Goal: Task Accomplishment & Management: Manage account settings

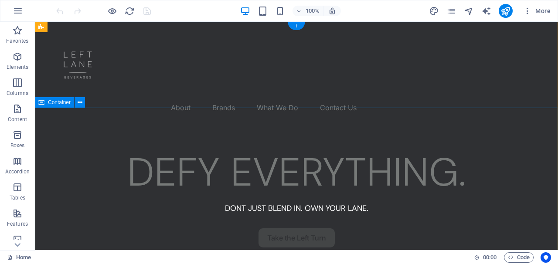
click at [285, 129] on div "DEFY EVERYTHING. DONT JUST BLEND IN. OWN YOUR LANE. Take the Left Turn" at bounding box center [296, 219] width 523 height 180
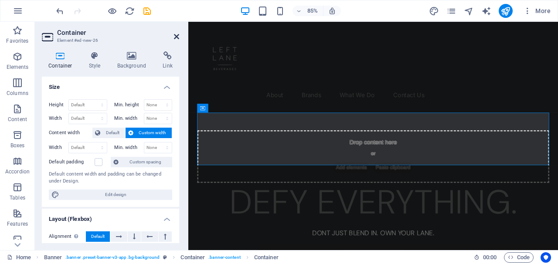
click at [176, 37] on icon at bounding box center [176, 36] width 5 height 7
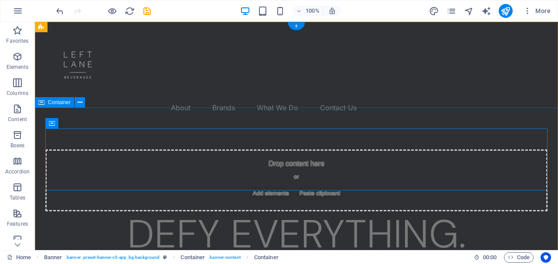
click at [516, 129] on div "Drop content here or Add elements Paste clipboard DEFY EVERYTHING. DONT JUST BL…" at bounding box center [296, 250] width 523 height 242
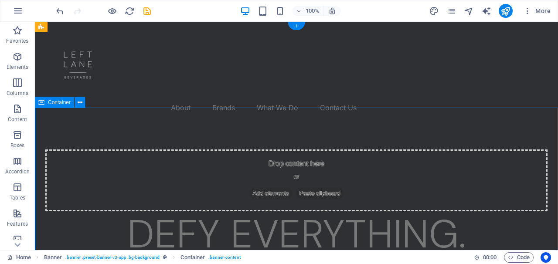
click at [537, 129] on div "Drop content here or Add elements Paste clipboard DEFY EVERYTHING. DONT JUST BL…" at bounding box center [296, 250] width 523 height 242
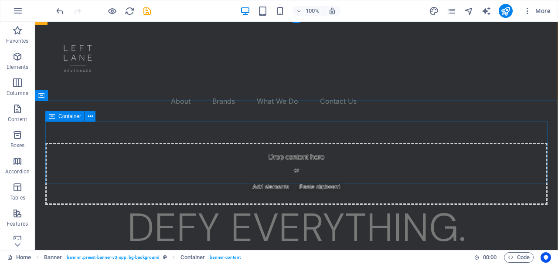
scroll to position [7, 0]
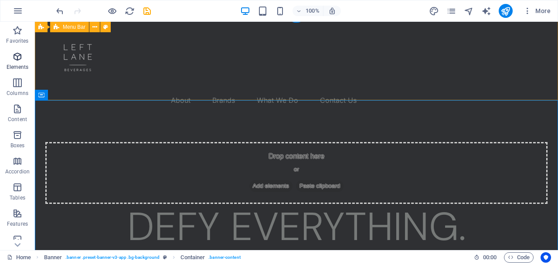
click at [17, 63] on span "Elements" at bounding box center [17, 61] width 35 height 21
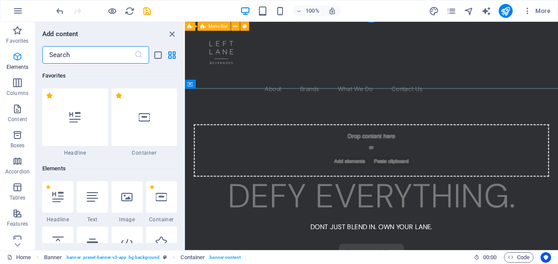
scroll to position [93, 0]
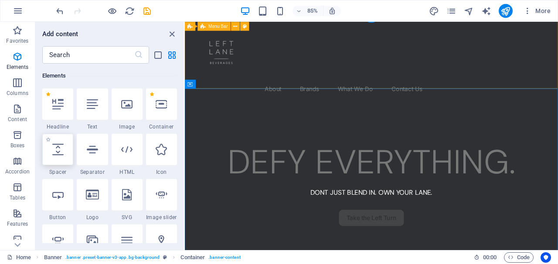
select select "px"
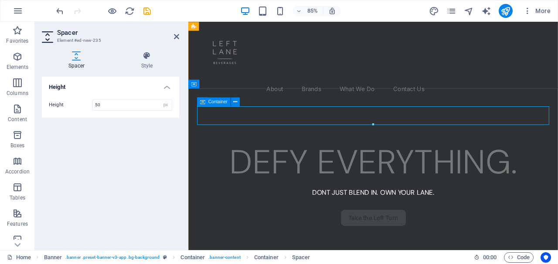
click at [202, 102] on icon at bounding box center [202, 101] width 5 height 9
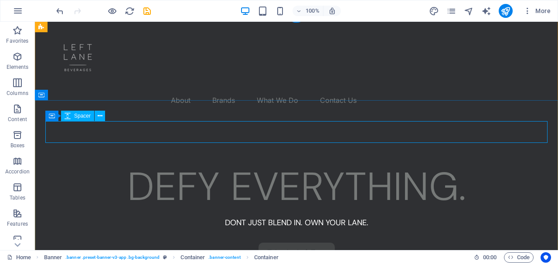
click at [84, 117] on span "Spacer" at bounding box center [82, 115] width 17 height 5
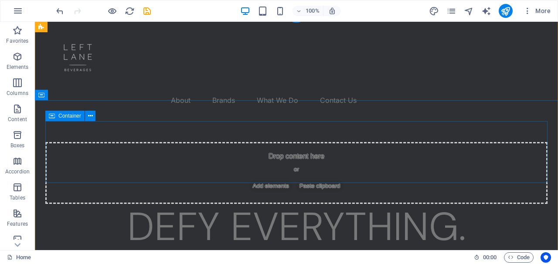
click at [178, 142] on div "Drop content here or Add elements Paste clipboard" at bounding box center [296, 173] width 502 height 62
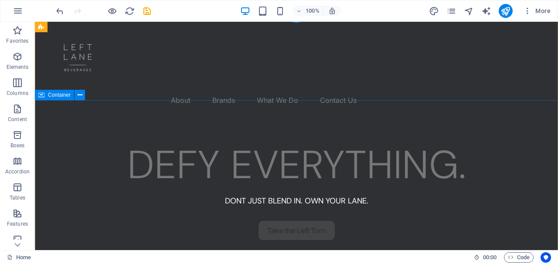
click at [198, 121] on div "DEFY EVERYTHING. DONT JUST BLEND IN. OWN YOUR LANE. Take the Left Turn" at bounding box center [296, 211] width 523 height 180
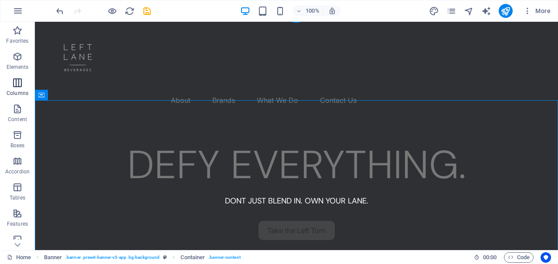
click at [17, 81] on icon "button" at bounding box center [17, 83] width 10 height 10
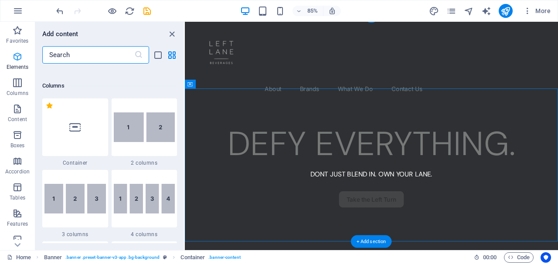
scroll to position [431, 0]
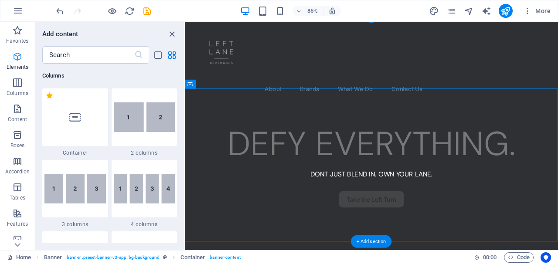
click at [19, 56] on icon "button" at bounding box center [17, 56] width 10 height 10
click at [13, 64] on p "Elements" at bounding box center [18, 67] width 22 height 7
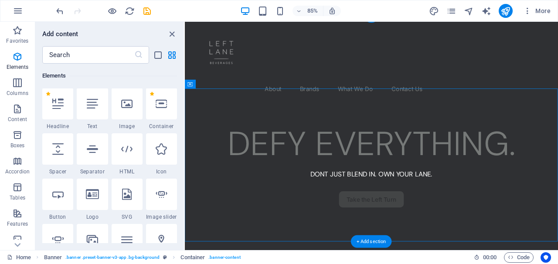
scroll to position [93, 0]
drag, startPoint x: 239, startPoint y: 167, endPoint x: 244, endPoint y: 166, distance: 5.5
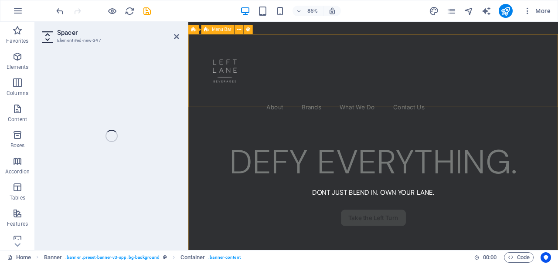
select select "px"
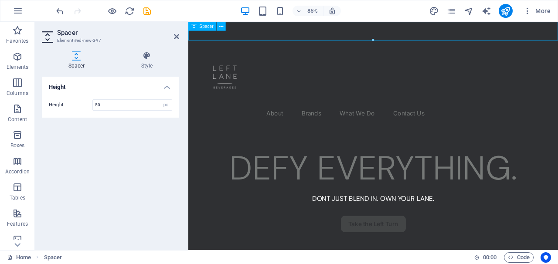
scroll to position [0, 0]
click at [318, 31] on div at bounding box center [405, 33] width 435 height 22
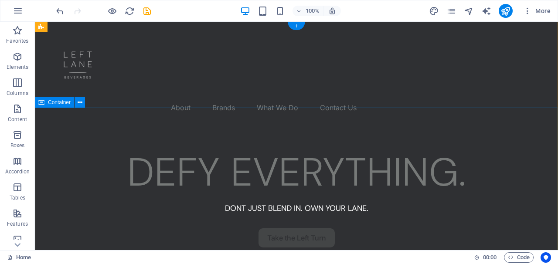
click at [77, 129] on div "DEFY EVERYTHING. DONT JUST BLEND IN. OWN YOUR LANE. Take the Left Turn" at bounding box center [296, 219] width 523 height 180
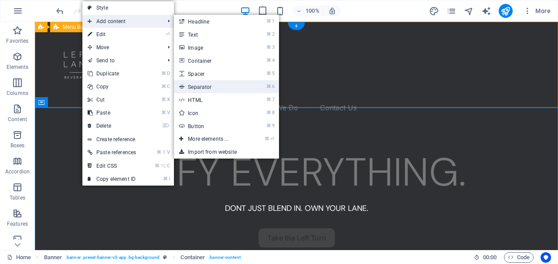
drag, startPoint x: 123, startPoint y: 17, endPoint x: 213, endPoint y: 84, distance: 112.1
click at [174, 28] on li "Add content ⌘ 1 Headline ⌘ 2 Text ⌘ 3 Image ⌘ 4 Container ⌘ 5 Spacer ⌘ 6 Separa…" at bounding box center [128, 21] width 92 height 13
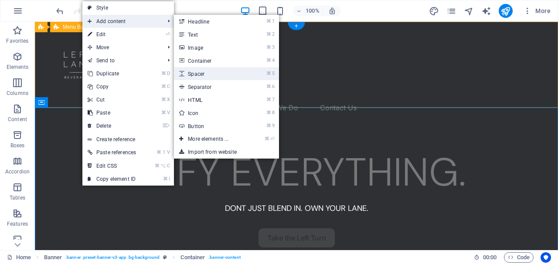
click at [202, 75] on link "⌘ 5 Spacer" at bounding box center [210, 73] width 72 height 13
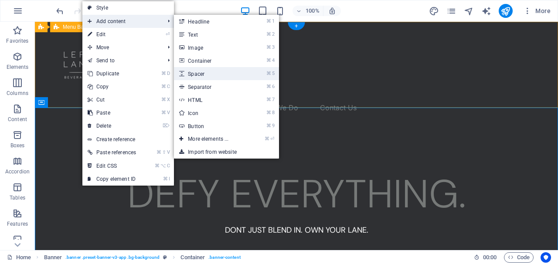
select select "px"
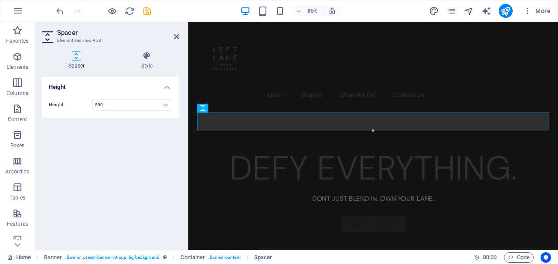
click at [142, 132] on div "Height Height 500 px rem vh vw" at bounding box center [110, 160] width 137 height 166
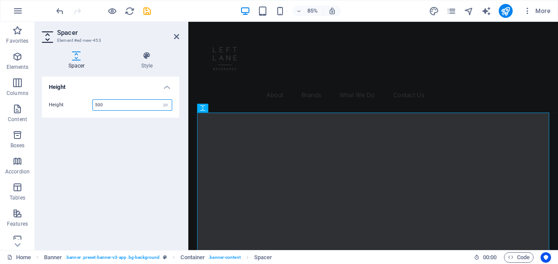
click at [129, 105] on input "500" at bounding box center [132, 105] width 79 height 10
click at [119, 135] on div "Height Height 250 px rem vh vw" at bounding box center [110, 160] width 137 height 166
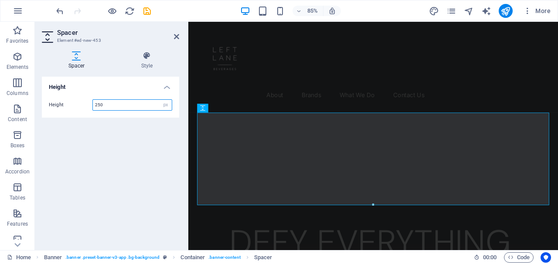
click at [115, 105] on input "250" at bounding box center [132, 105] width 79 height 10
type input "150"
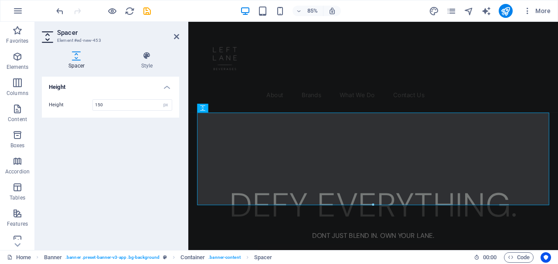
click at [118, 140] on div "Height Height 150 px rem vh vw" at bounding box center [110, 160] width 137 height 166
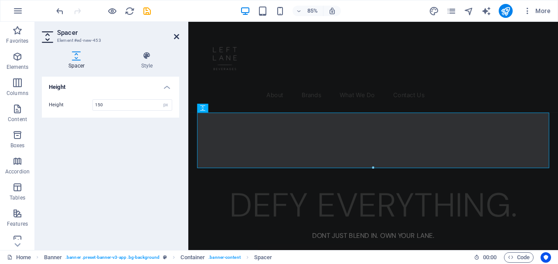
click at [177, 34] on icon at bounding box center [176, 36] width 5 height 7
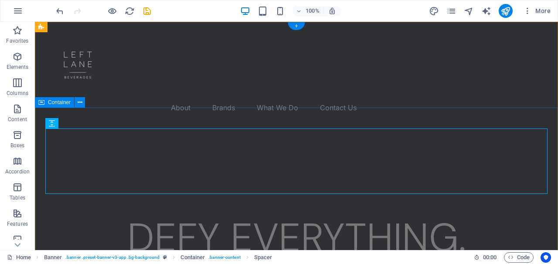
click at [516, 129] on div "DEFY EVERYTHING. DONT JUST BLEND IN. OWN YOUR LANE. Take the Left Turn" at bounding box center [296, 251] width 523 height 245
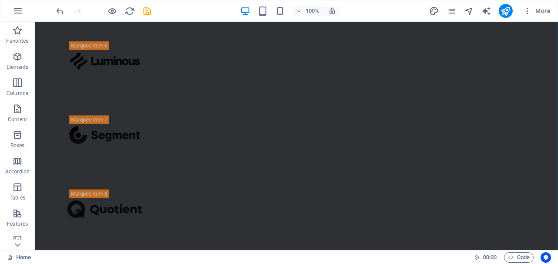
scroll to position [744, 0]
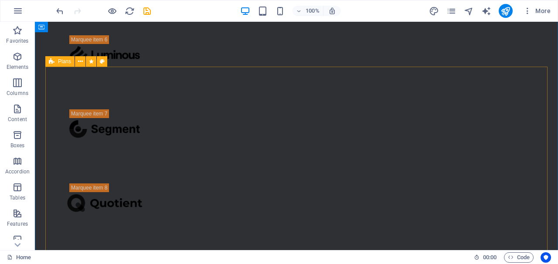
click at [66, 61] on span "Plans" at bounding box center [64, 61] width 13 height 5
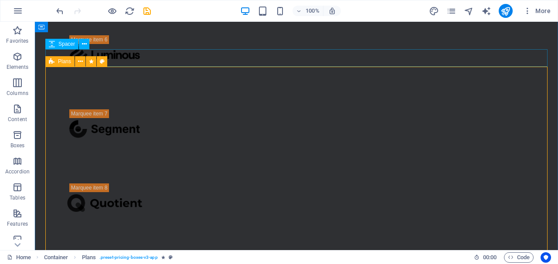
click at [56, 61] on div "Plans" at bounding box center [59, 61] width 29 height 10
click at [93, 60] on icon at bounding box center [91, 61] width 5 height 9
select select "move-bottom-to-top"
select select "s"
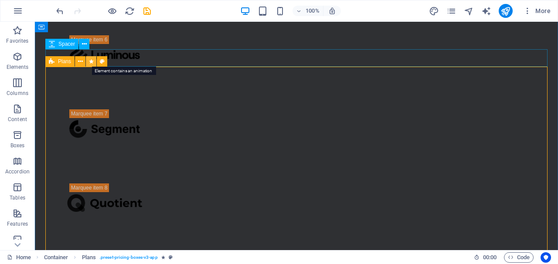
select select "scroll"
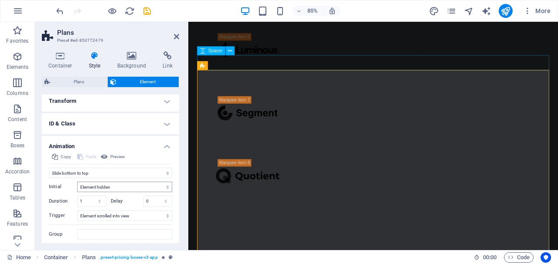
scroll to position [162, 0]
click at [170, 146] on h4 "Animation" at bounding box center [110, 145] width 137 height 16
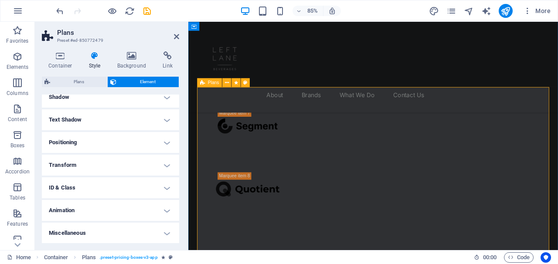
scroll to position [697, 0]
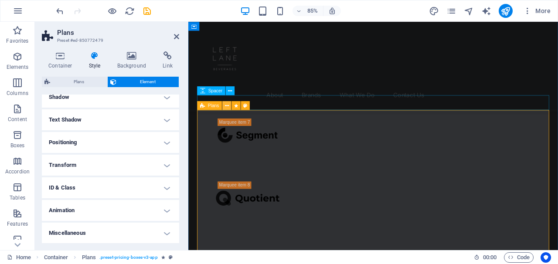
click at [226, 105] on icon at bounding box center [227, 106] width 4 height 8
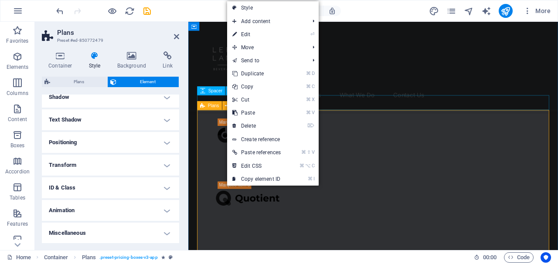
click at [221, 105] on div "Plans" at bounding box center [209, 105] width 25 height 9
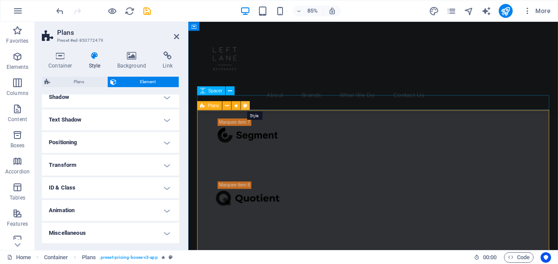
click at [247, 105] on icon at bounding box center [245, 106] width 4 height 8
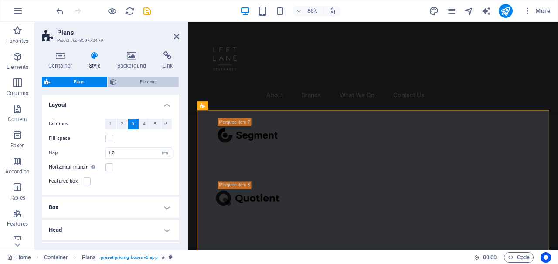
scroll to position [0, 0]
click at [125, 80] on span "Element" at bounding box center [147, 82] width 57 height 10
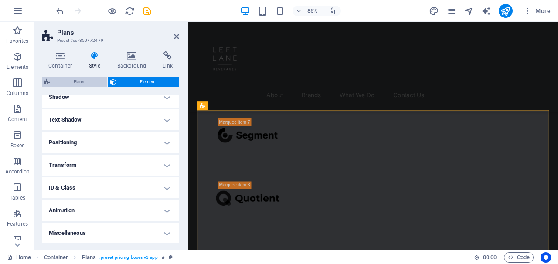
click at [89, 82] on span "Plans" at bounding box center [79, 82] width 52 height 10
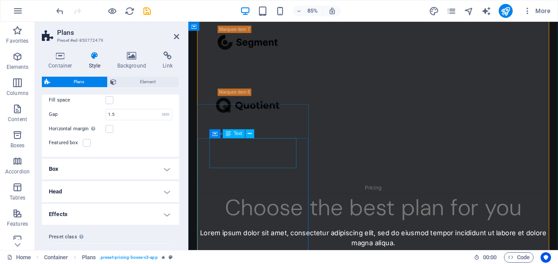
scroll to position [828, 0]
click at [177, 37] on icon at bounding box center [176, 36] width 5 height 7
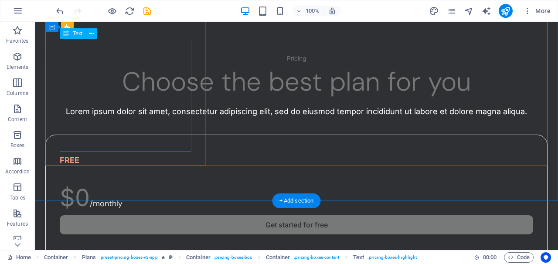
scroll to position [987, 0]
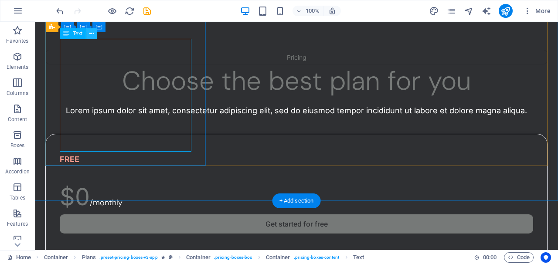
click at [92, 34] on icon at bounding box center [91, 33] width 5 height 9
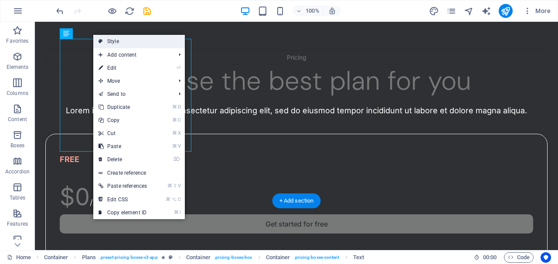
click at [98, 42] on link "Style" at bounding box center [139, 41] width 92 height 13
select select "rem"
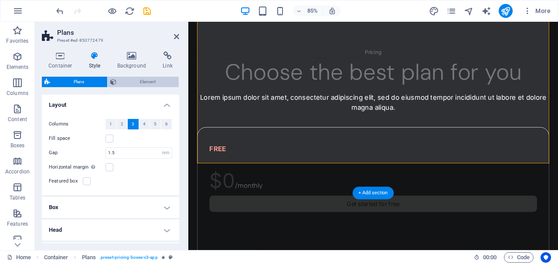
click at [139, 82] on span "Element" at bounding box center [147, 82] width 57 height 10
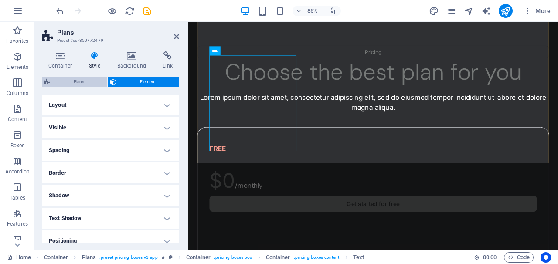
click at [93, 82] on span "Plans" at bounding box center [79, 82] width 52 height 10
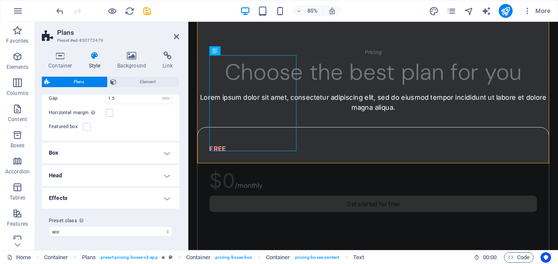
click at [156, 154] on h4 "Box" at bounding box center [110, 153] width 137 height 21
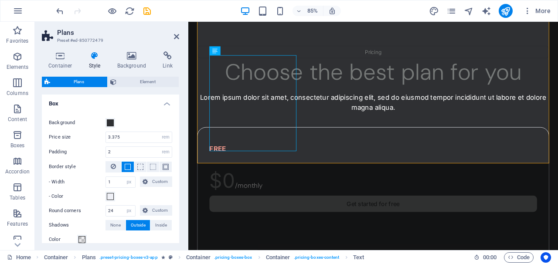
scroll to position [97, 0]
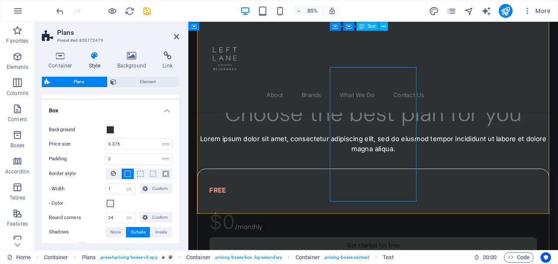
scroll to position [916, 0]
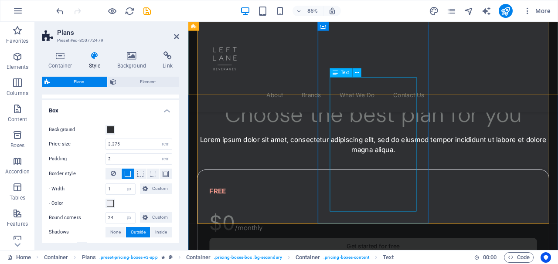
click at [339, 74] on div "Text" at bounding box center [340, 72] width 22 height 9
click at [360, 74] on button at bounding box center [356, 72] width 9 height 9
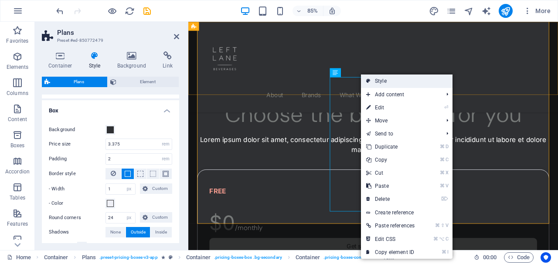
click at [367, 81] on icon at bounding box center [368, 81] width 4 height 13
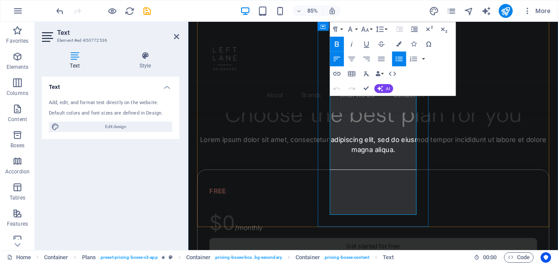
scroll to position [867, 0]
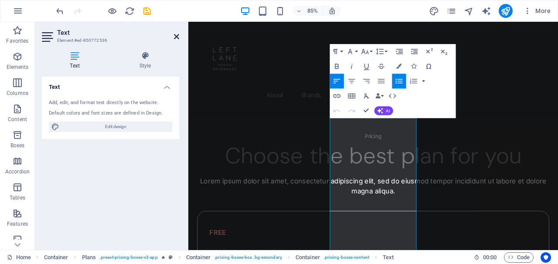
click at [177, 35] on icon at bounding box center [176, 36] width 5 height 7
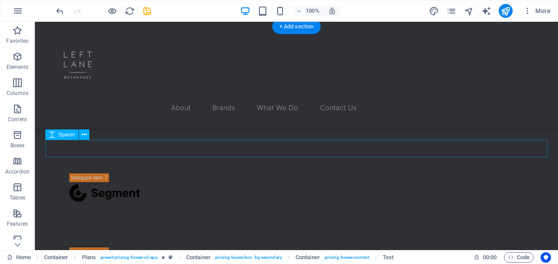
scroll to position [653, 0]
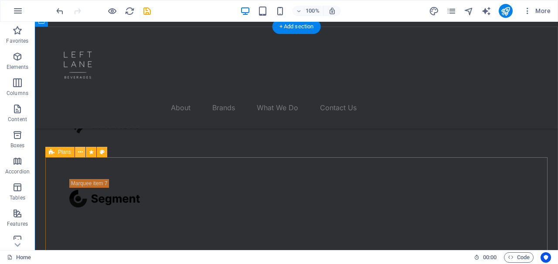
click at [83, 152] on button at bounding box center [80, 152] width 10 height 10
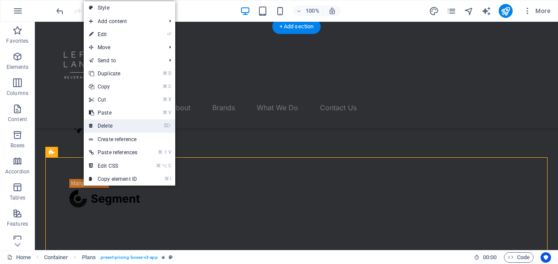
click at [122, 128] on link "⌦ Delete" at bounding box center [113, 125] width 59 height 13
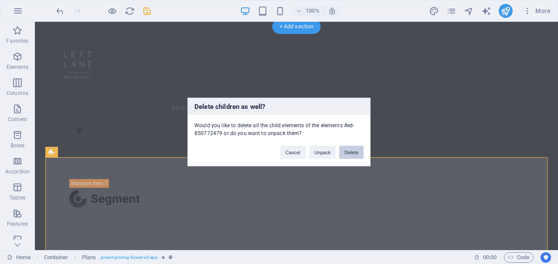
click at [346, 151] on button "Delete" at bounding box center [351, 152] width 24 height 13
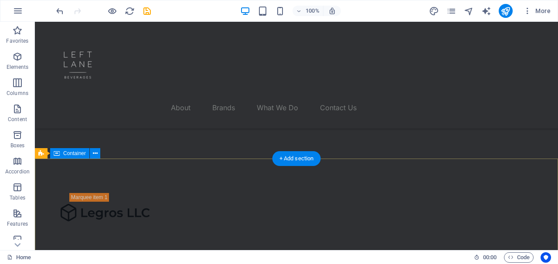
scroll to position [194, 0]
click at [45, 154] on div "Marquee" at bounding box center [53, 153] width 37 height 10
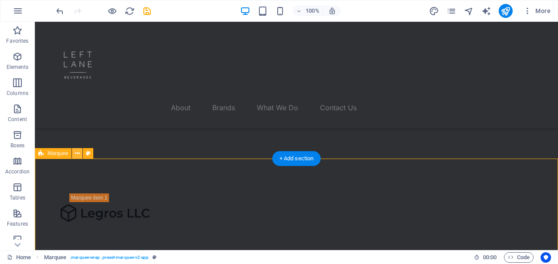
click at [76, 154] on icon at bounding box center [77, 153] width 5 height 9
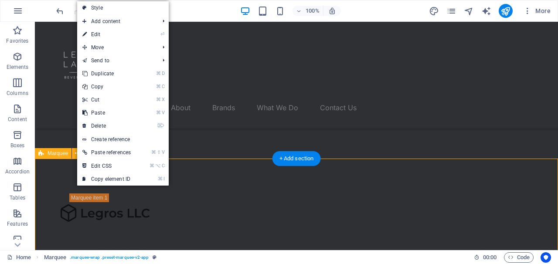
click at [60, 151] on span "Marquee" at bounding box center [58, 153] width 20 height 5
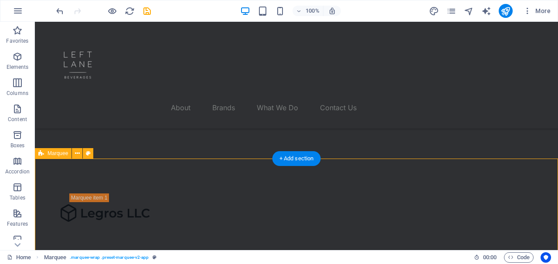
click at [64, 155] on span "Marquee" at bounding box center [58, 153] width 20 height 5
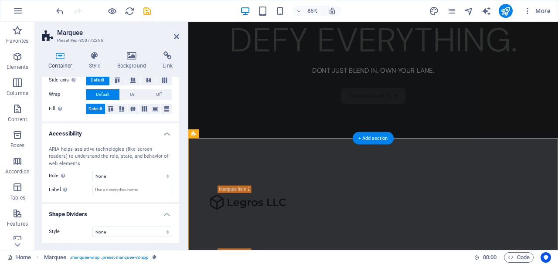
scroll to position [185, 0]
click at [97, 53] on icon at bounding box center [94, 55] width 25 height 9
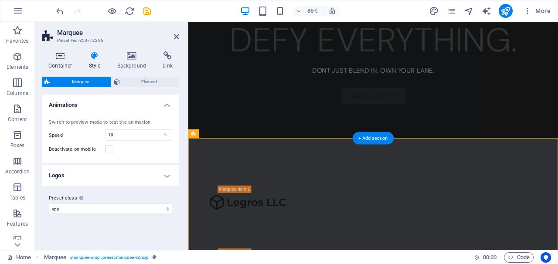
click at [65, 61] on h4 "Container" at bounding box center [62, 60] width 41 height 18
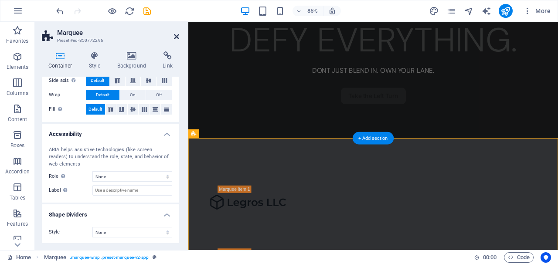
click at [175, 37] on icon at bounding box center [176, 36] width 5 height 7
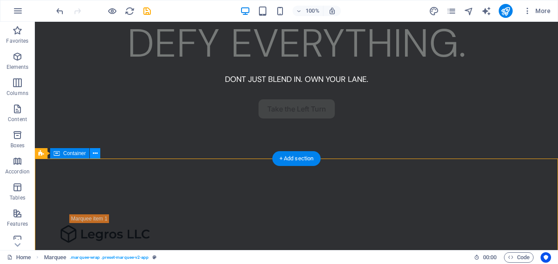
click at [96, 155] on icon at bounding box center [95, 153] width 5 height 9
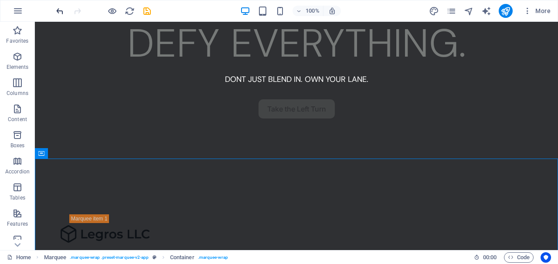
click at [61, 10] on icon "undo" at bounding box center [60, 11] width 10 height 10
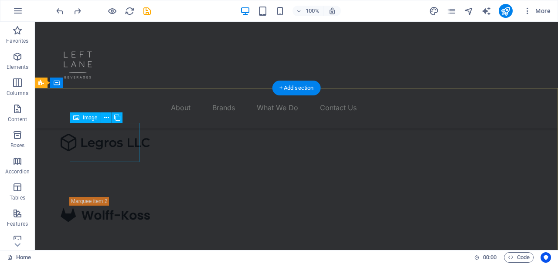
scroll to position [200, 0]
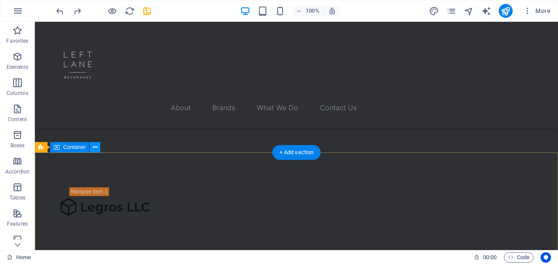
click at [94, 143] on icon at bounding box center [95, 147] width 5 height 9
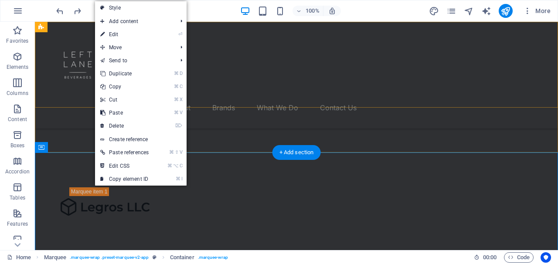
click at [207, 9] on div "100% More" at bounding box center [303, 11] width 499 height 14
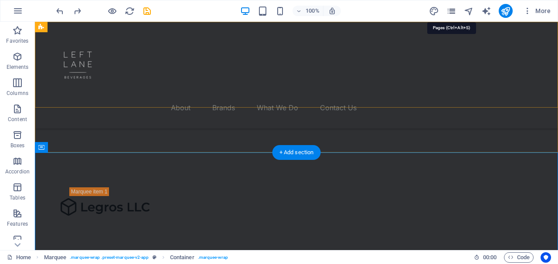
click at [451, 12] on icon "pages" at bounding box center [451, 11] width 10 height 10
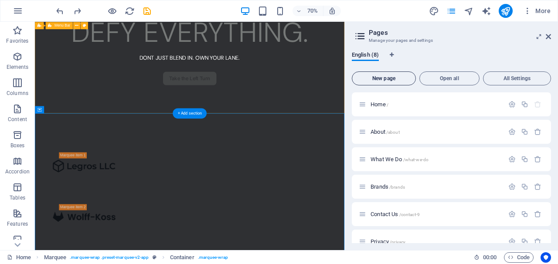
click at [397, 78] on span "New page" at bounding box center [384, 78] width 56 height 5
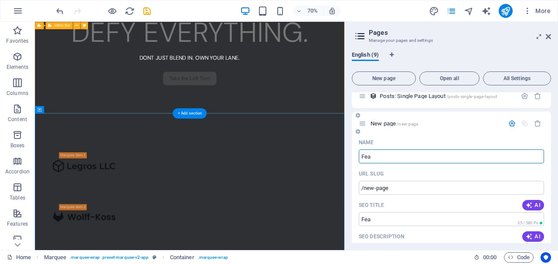
type input "Fea"
type input "/fea"
type input "Features"
type input "/features"
click at [513, 125] on icon "button" at bounding box center [511, 123] width 7 height 7
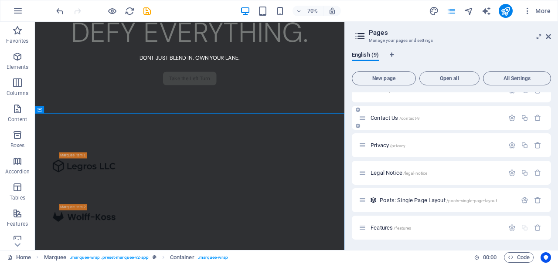
scroll to position [96, 0]
click at [548, 39] on icon at bounding box center [548, 36] width 5 height 7
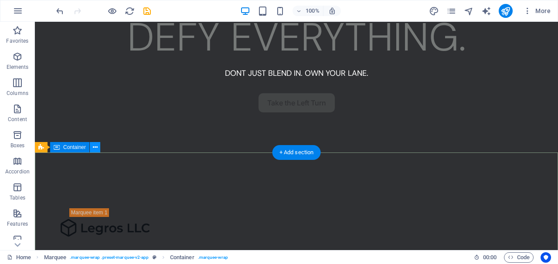
click at [91, 147] on button at bounding box center [95, 147] width 10 height 10
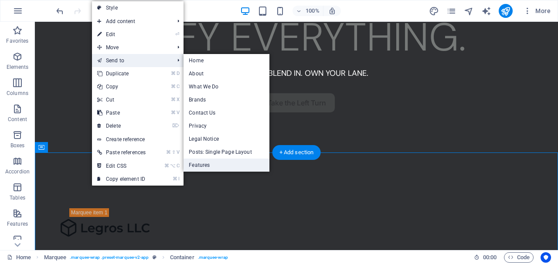
click at [216, 163] on link "Features" at bounding box center [225, 165] width 85 height 13
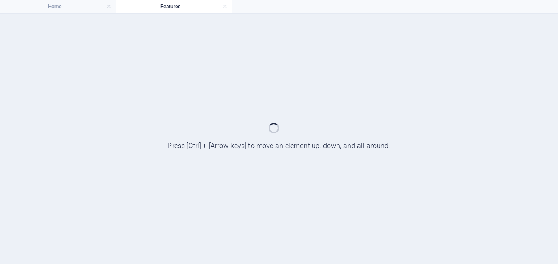
click at [249, 165] on div at bounding box center [279, 139] width 558 height 251
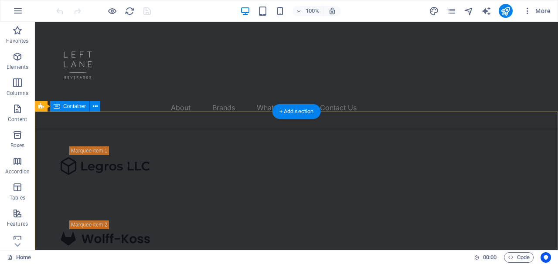
scroll to position [176, 0]
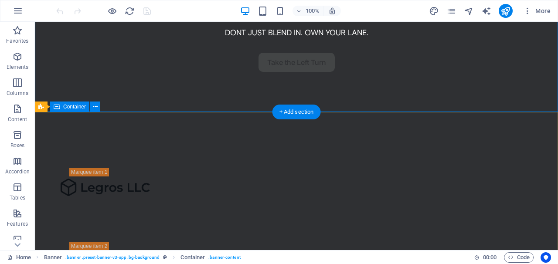
scroll to position [187, 0]
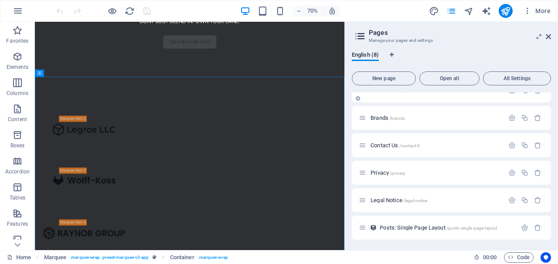
scroll to position [69, 0]
click at [404, 76] on span "New page" at bounding box center [384, 78] width 56 height 5
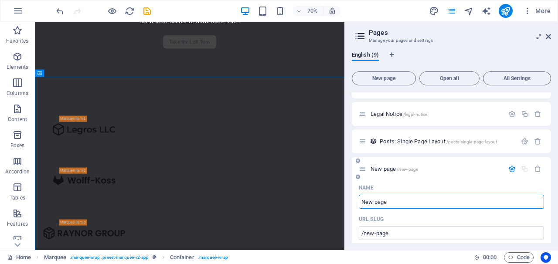
scroll to position [161, 0]
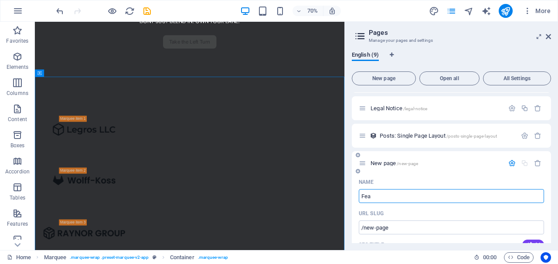
type input "Fea"
type input "/fea"
type input "Features"
type input "/features"
click at [413, 163] on p "Features /features" at bounding box center [435, 163] width 131 height 6
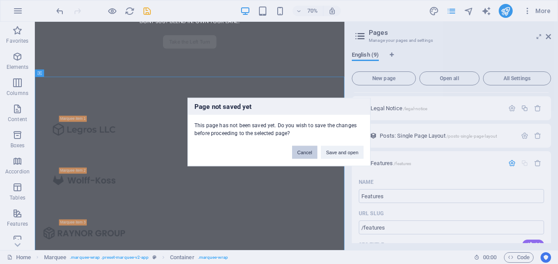
click at [308, 156] on button "Cancel" at bounding box center [304, 152] width 25 height 13
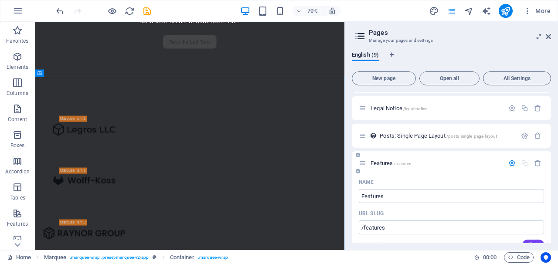
click at [510, 162] on icon "button" at bounding box center [511, 163] width 7 height 7
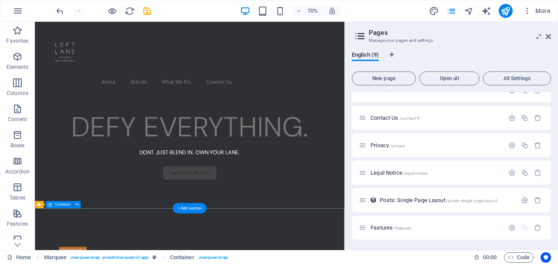
scroll to position [0, 0]
click at [546, 37] on icon at bounding box center [548, 36] width 5 height 7
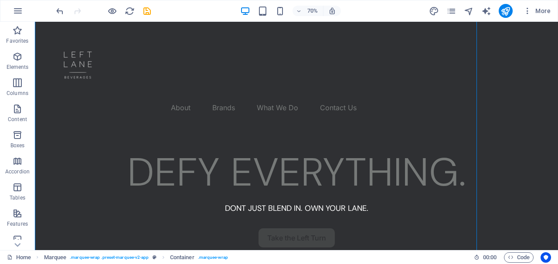
scroll to position [315, 0]
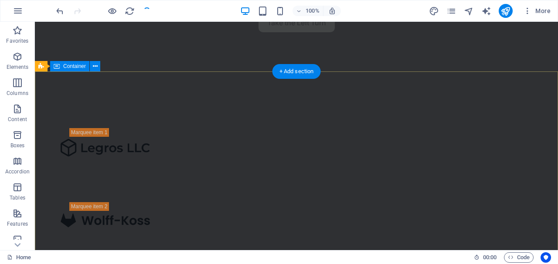
scroll to position [216, 0]
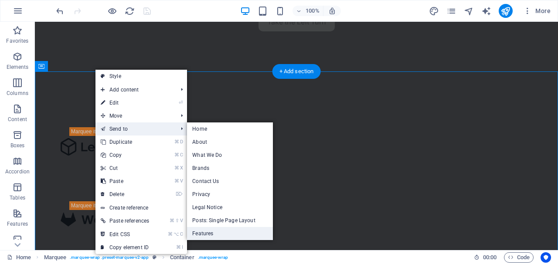
click at [217, 231] on link "Features" at bounding box center [229, 233] width 85 height 13
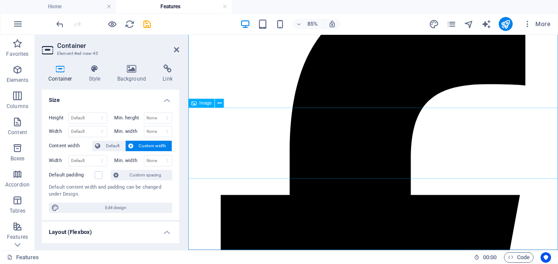
scroll to position [823, 0]
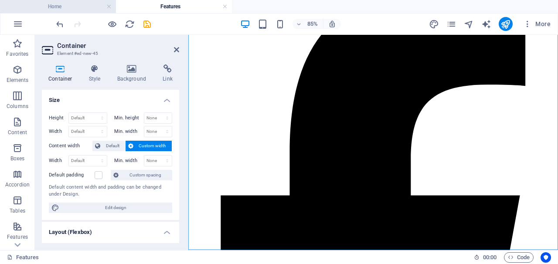
click at [91, 7] on h4 "Home" at bounding box center [58, 7] width 116 height 10
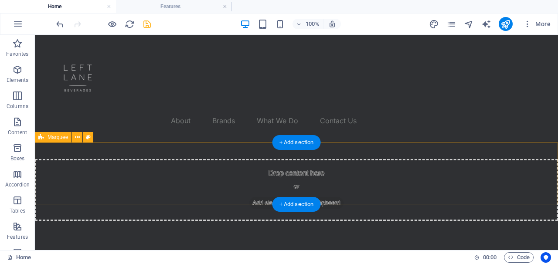
scroll to position [141, 0]
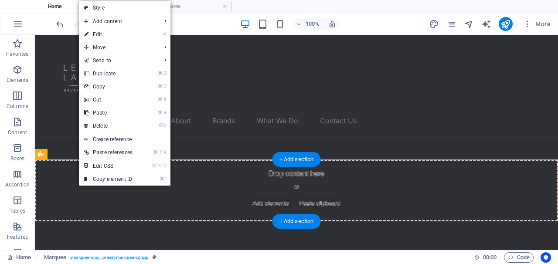
click at [218, 183] on div "Drop content here or Add elements Paste clipboard" at bounding box center [296, 191] width 523 height 62
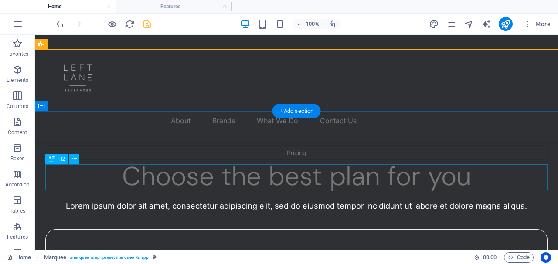
scroll to position [251, 0]
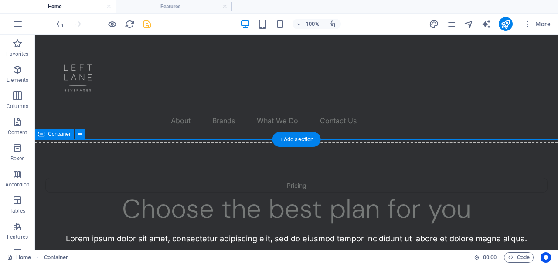
scroll to position [214, 0]
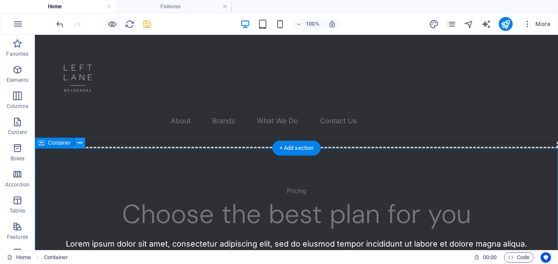
click at [78, 146] on icon at bounding box center [80, 143] width 5 height 9
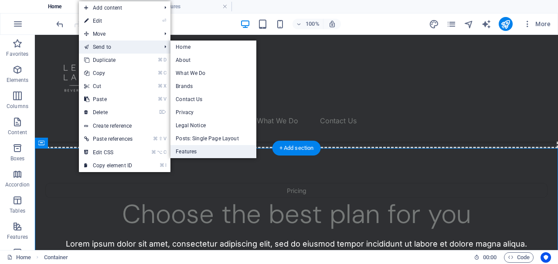
click at [196, 150] on link "Features" at bounding box center [212, 151] width 85 height 13
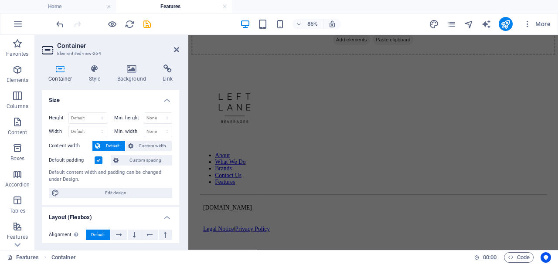
scroll to position [132, 0]
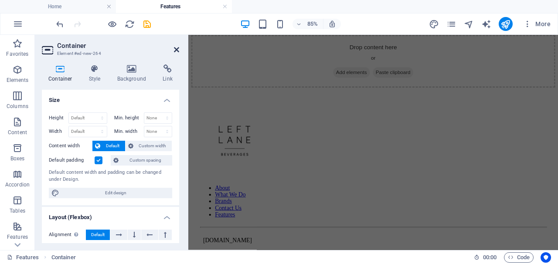
click at [175, 48] on icon at bounding box center [176, 49] width 5 height 7
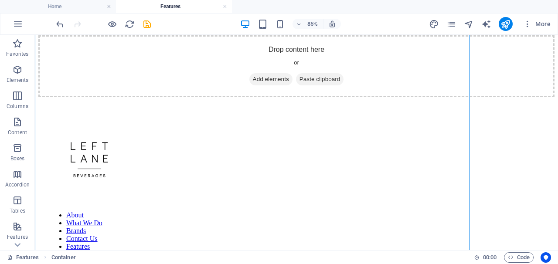
scroll to position [1295, 0]
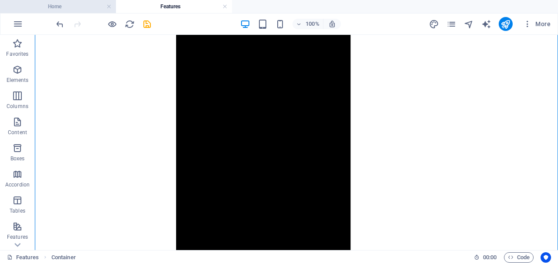
click at [76, 8] on h4 "Home" at bounding box center [58, 7] width 116 height 10
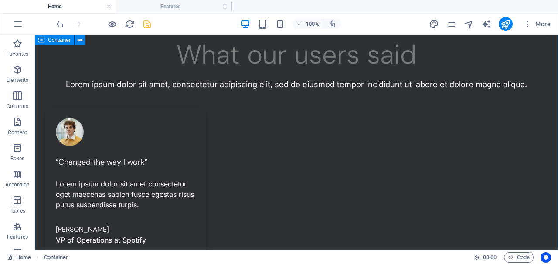
scroll to position [395, 0]
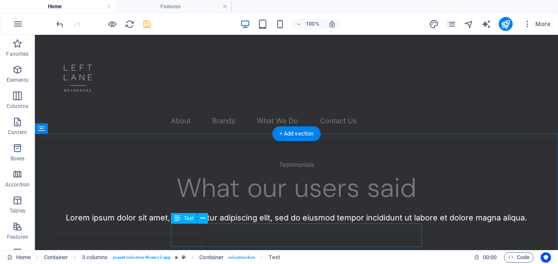
scroll to position [228, 0]
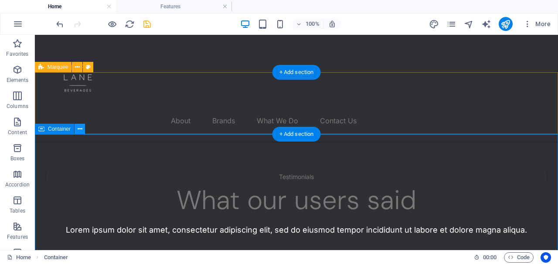
click at [80, 127] on icon at bounding box center [80, 129] width 5 height 9
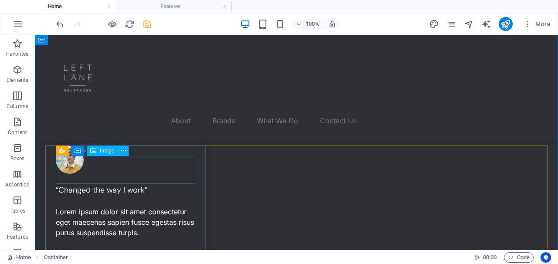
scroll to position [329, 0]
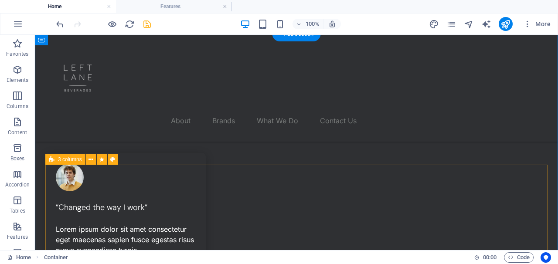
click at [54, 161] on icon at bounding box center [52, 159] width 6 height 10
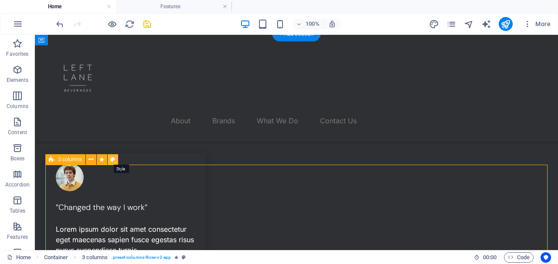
click at [112, 160] on icon at bounding box center [112, 159] width 5 height 9
select select "rem"
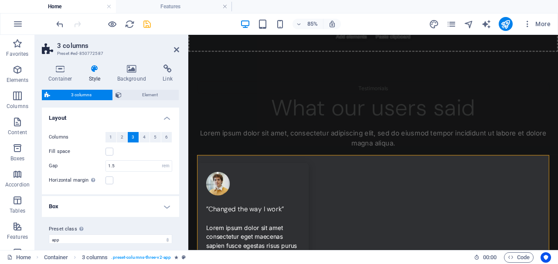
scroll to position [0, 0]
click at [139, 92] on span "Element" at bounding box center [150, 95] width 52 height 10
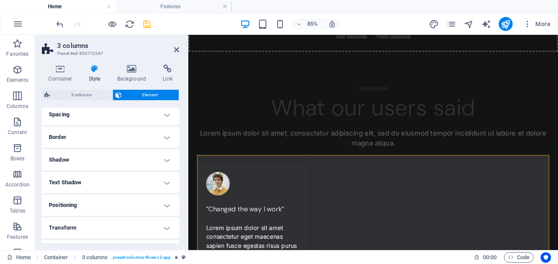
scroll to position [148, 0]
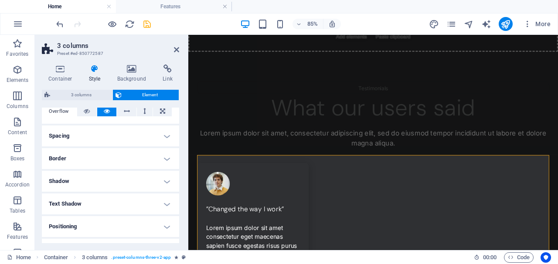
click at [162, 129] on h4 "Spacing" at bounding box center [110, 136] width 137 height 21
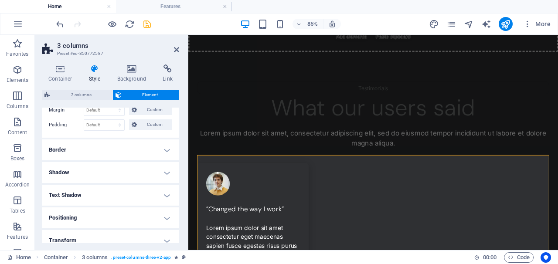
scroll to position [195, 0]
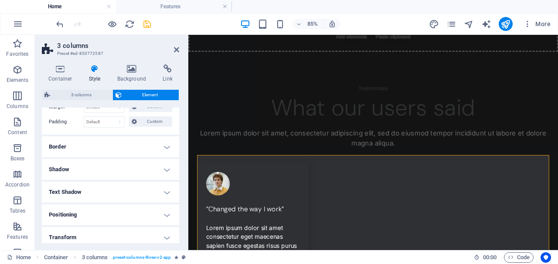
click at [162, 146] on h4 "Border" at bounding box center [110, 146] width 137 height 21
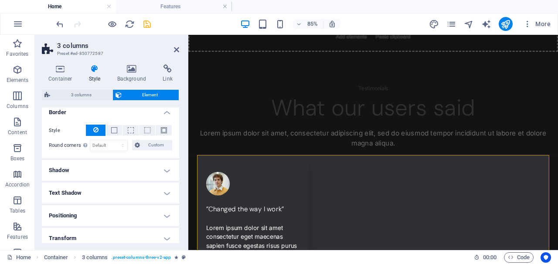
scroll to position [234, 0]
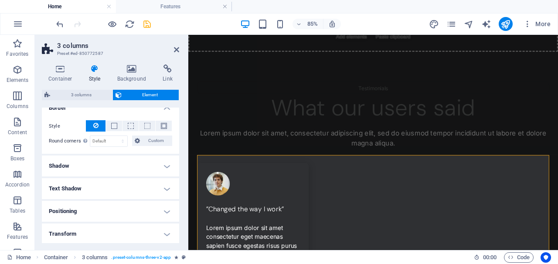
click at [165, 169] on h4 "Shadow" at bounding box center [110, 166] width 137 height 21
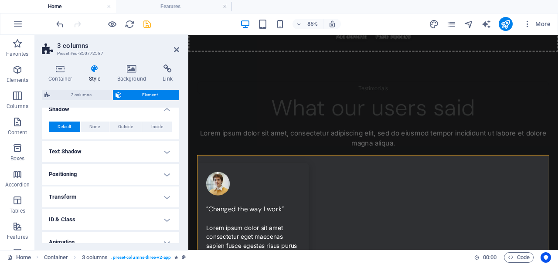
scroll to position [291, 0]
click at [158, 153] on h4 "Text Shadow" at bounding box center [110, 150] width 137 height 21
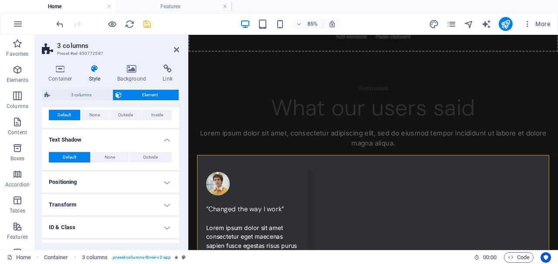
scroll to position [300, 0]
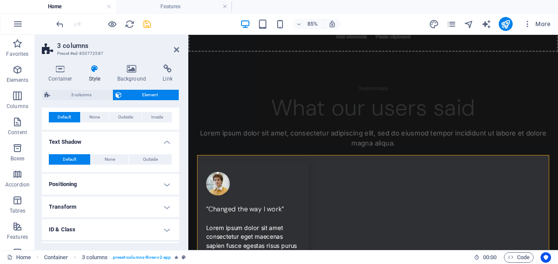
click at [167, 143] on h4 "Text Shadow" at bounding box center [110, 140] width 137 height 16
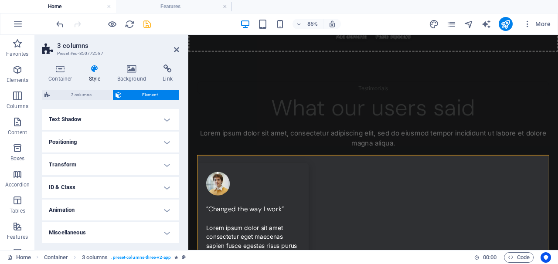
scroll to position [322, 0]
click at [167, 140] on h4 "Positioning" at bounding box center [110, 142] width 137 height 21
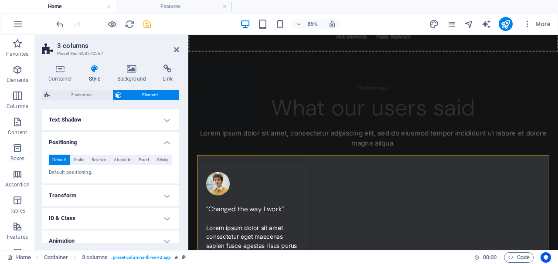
click at [167, 140] on h4 "Positioning" at bounding box center [110, 140] width 137 height 16
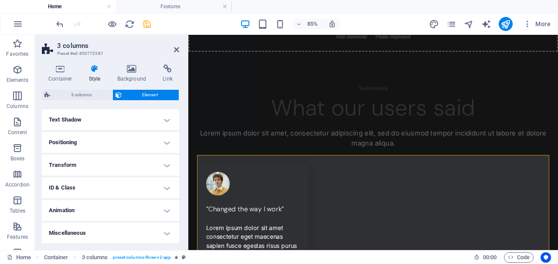
click at [167, 161] on h4 "Transform" at bounding box center [110, 165] width 137 height 21
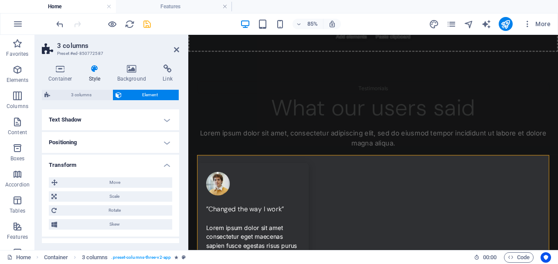
click at [167, 162] on h4 "Transform" at bounding box center [110, 163] width 137 height 16
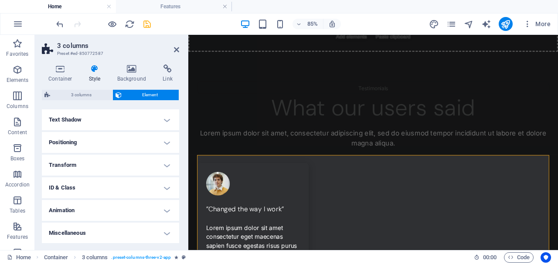
click at [162, 186] on h4 "ID & Class" at bounding box center [110, 187] width 137 height 21
click at [162, 186] on h4 "ID & Class" at bounding box center [110, 185] width 137 height 16
click at [162, 186] on h4 "ID & Class" at bounding box center [110, 187] width 137 height 21
click at [166, 167] on h4 "Transform" at bounding box center [110, 165] width 137 height 21
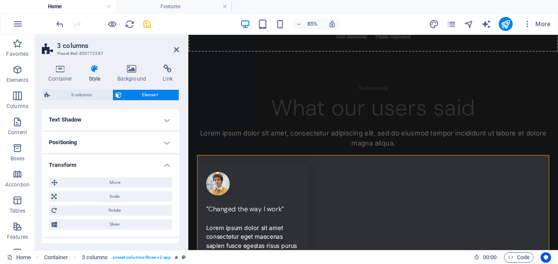
click at [166, 167] on h4 "Transform" at bounding box center [110, 163] width 137 height 16
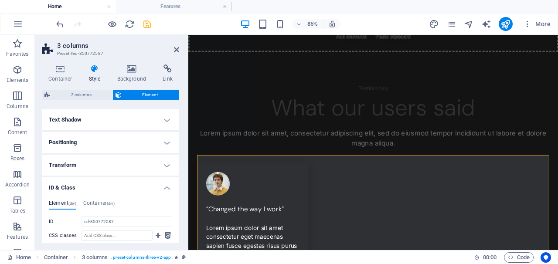
click at [166, 185] on h4 "ID & Class" at bounding box center [110, 185] width 137 height 16
click at [162, 214] on h4 "Animation" at bounding box center [110, 210] width 137 height 21
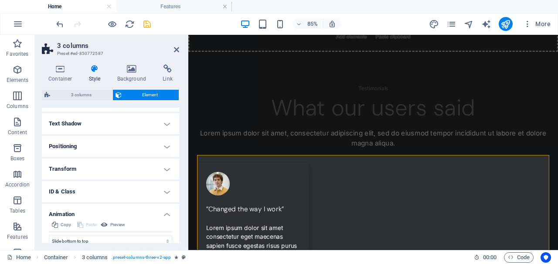
scroll to position [315, 0]
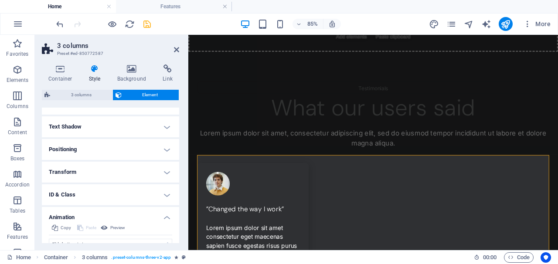
click at [161, 212] on h4 "Animation" at bounding box center [110, 215] width 137 height 16
click at [176, 47] on icon at bounding box center [176, 49] width 5 height 7
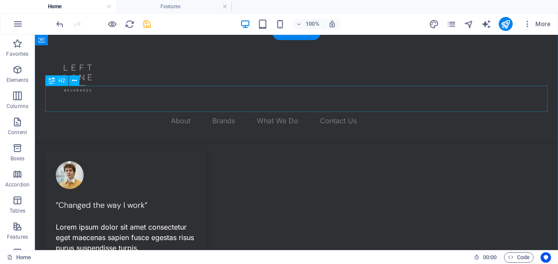
scroll to position [330, 0]
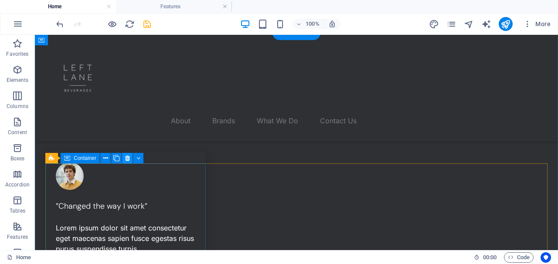
click at [127, 156] on icon at bounding box center [127, 158] width 5 height 9
click at [129, 161] on icon at bounding box center [127, 158] width 5 height 9
click at [107, 158] on icon at bounding box center [105, 158] width 5 height 9
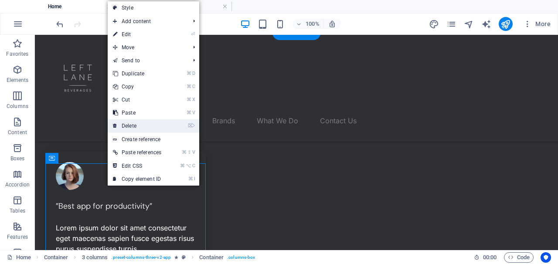
click at [139, 125] on link "⌦ Delete" at bounding box center [137, 125] width 59 height 13
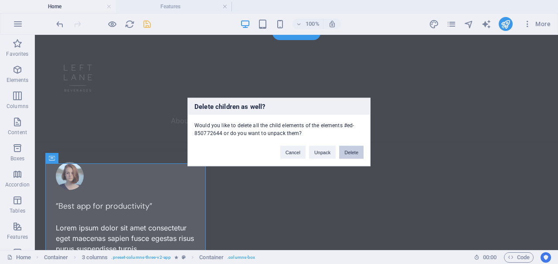
click at [341, 150] on button "Delete" at bounding box center [351, 152] width 24 height 13
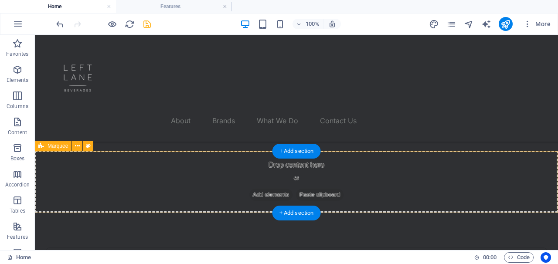
scroll to position [149, 0]
click at [78, 146] on icon at bounding box center [77, 146] width 5 height 9
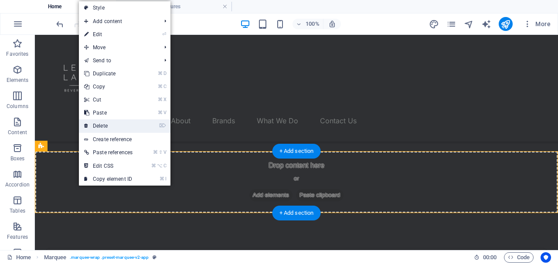
click at [112, 121] on link "⌦ Delete" at bounding box center [108, 125] width 59 height 13
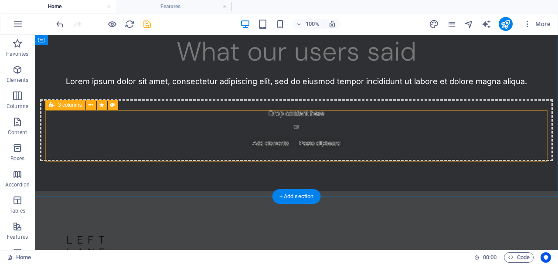
scroll to position [375, 0]
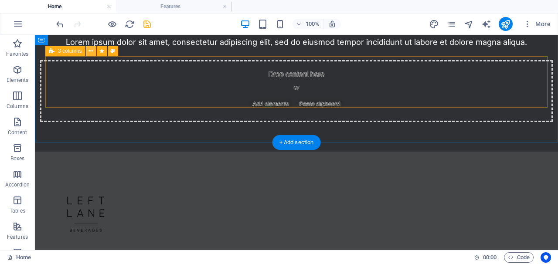
click at [95, 53] on button at bounding box center [91, 51] width 10 height 10
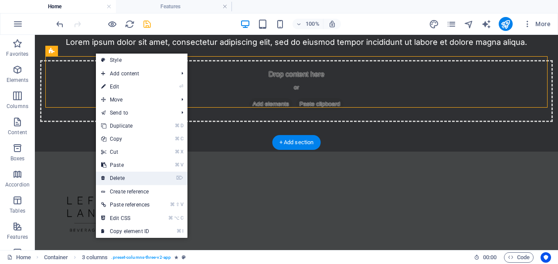
click at [126, 173] on link "⌦ Delete" at bounding box center [125, 178] width 59 height 13
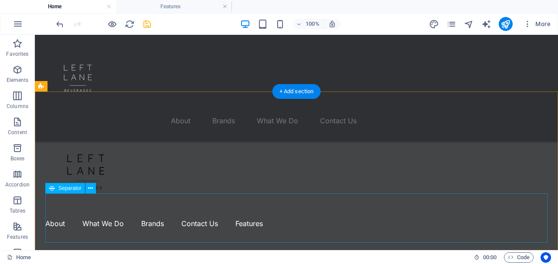
scroll to position [343, 0]
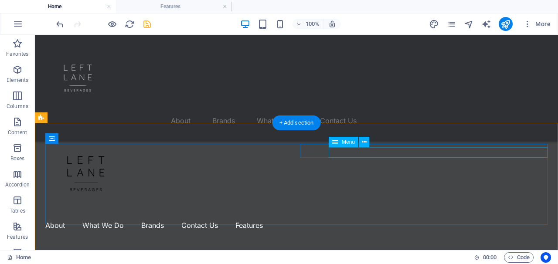
click at [347, 145] on span "Menu" at bounding box center [348, 141] width 13 height 5
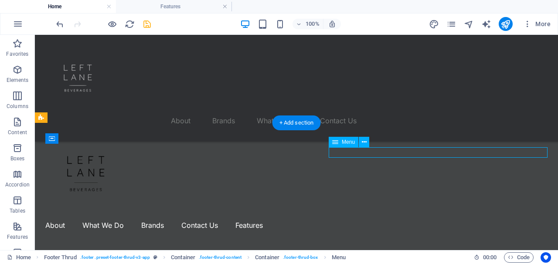
click at [353, 141] on span "Menu" at bounding box center [348, 141] width 13 height 5
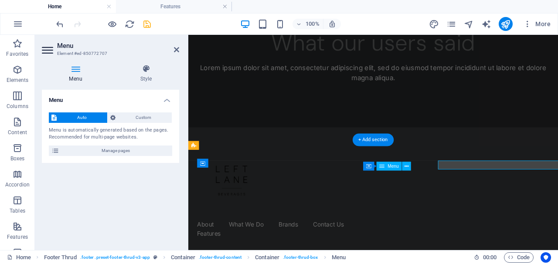
scroll to position [308, 0]
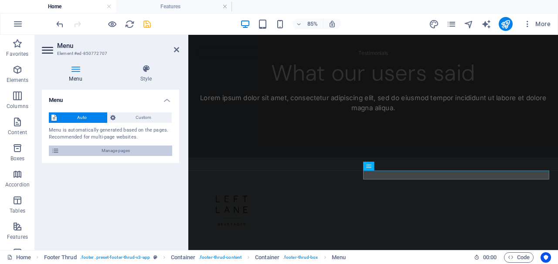
click at [88, 147] on span "Manage pages" at bounding box center [116, 151] width 108 height 10
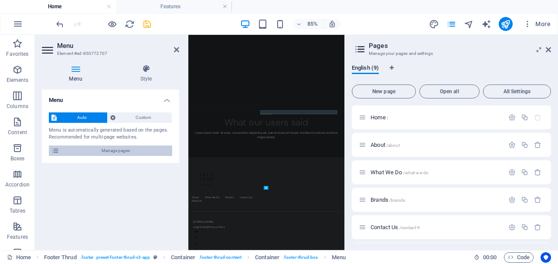
scroll to position [251, 0]
click at [53, 149] on icon at bounding box center [55, 151] width 8 height 10
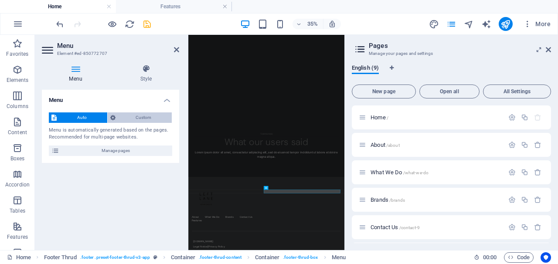
click at [142, 116] on span "Custom" at bounding box center [143, 117] width 51 height 10
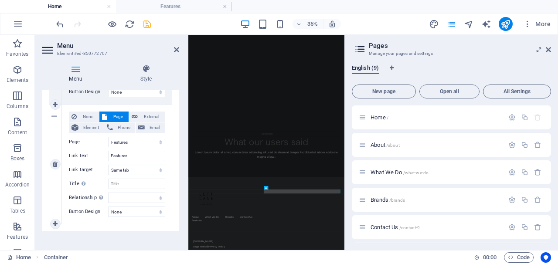
scroll to position [551, 0]
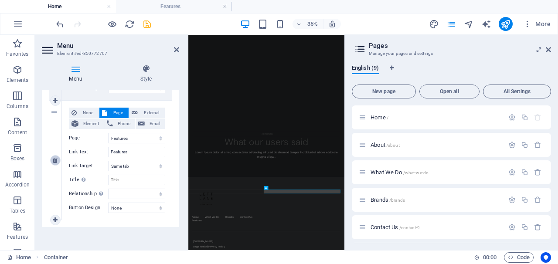
click at [54, 159] on icon at bounding box center [55, 160] width 5 height 6
select select
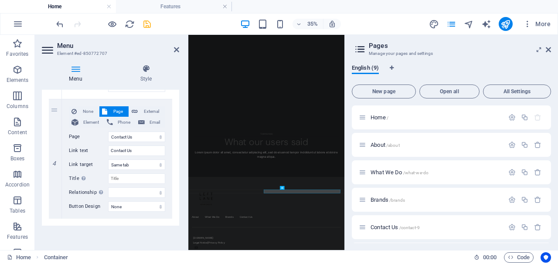
scroll to position [433, 0]
click at [177, 47] on icon at bounding box center [176, 49] width 5 height 7
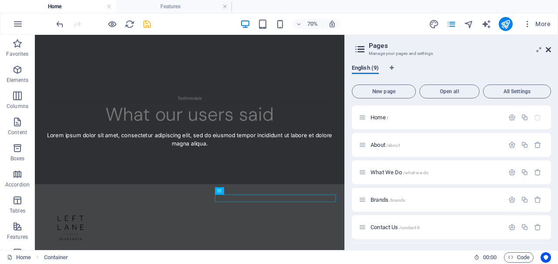
click at [549, 50] on icon at bounding box center [548, 49] width 5 height 7
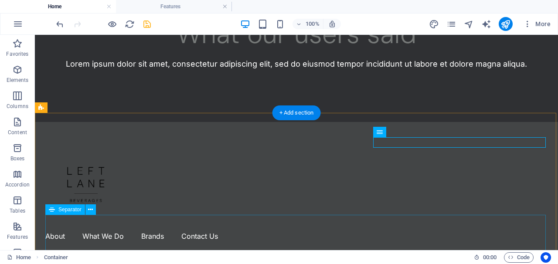
click at [394, 241] on div at bounding box center [296, 265] width 502 height 49
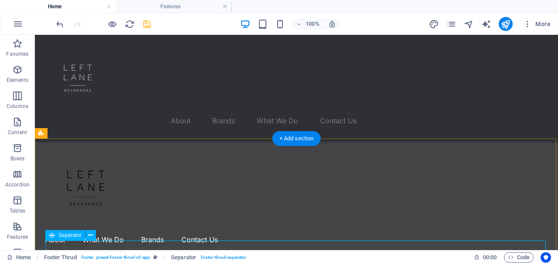
scroll to position [328, 0]
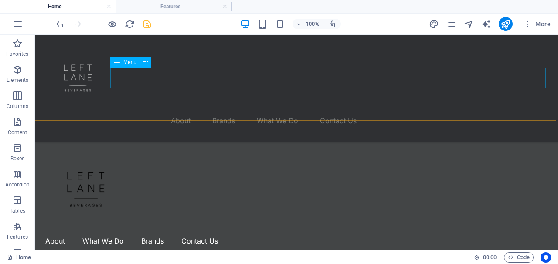
click at [134, 62] on span "Menu" at bounding box center [129, 62] width 13 height 5
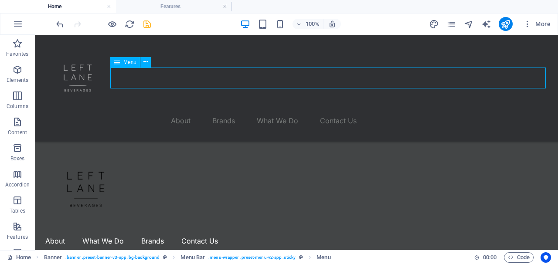
click at [134, 62] on span "Menu" at bounding box center [129, 62] width 13 height 5
select select "1"
select select
select select "3"
select select
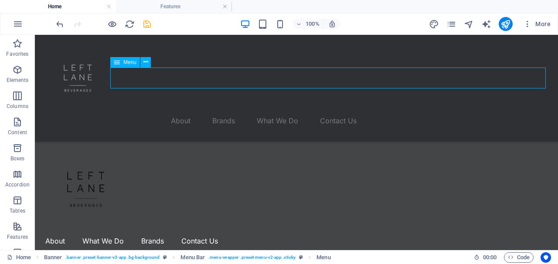
select select "2"
select select
select select "4"
select select
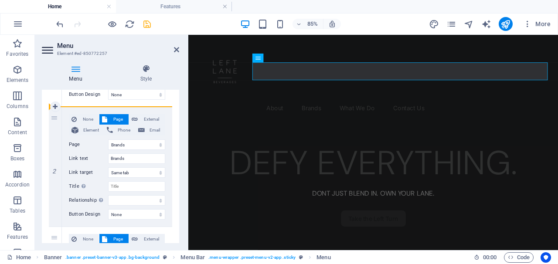
scroll to position [182, 0]
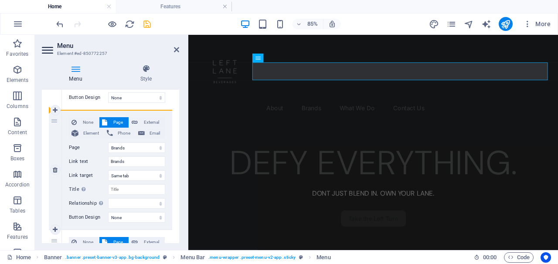
drag, startPoint x: 54, startPoint y: 212, endPoint x: 58, endPoint y: 111, distance: 101.7
click at [58, 111] on div "1 None Page External Element Phone Email Page Home About What We Do Brands Cont…" at bounding box center [110, 229] width 123 height 479
select select
select select "2"
type input "What We Do"
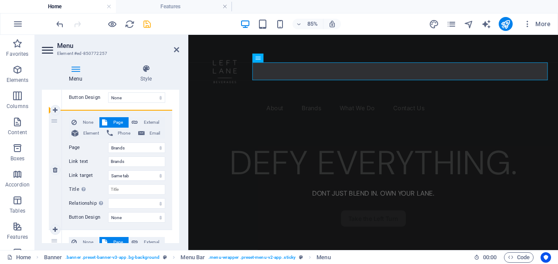
select select
select select "3"
type input "Brands"
select select
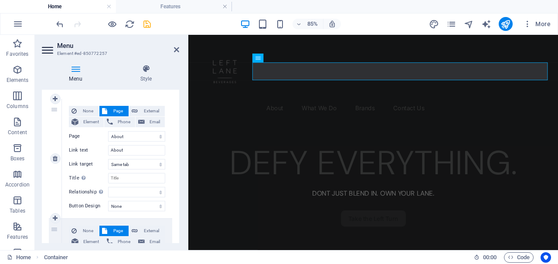
scroll to position [61, 0]
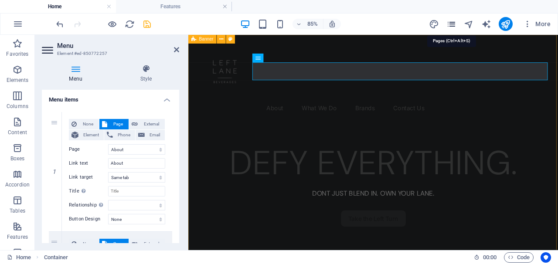
click at [456, 22] on icon "pages" at bounding box center [451, 24] width 10 height 10
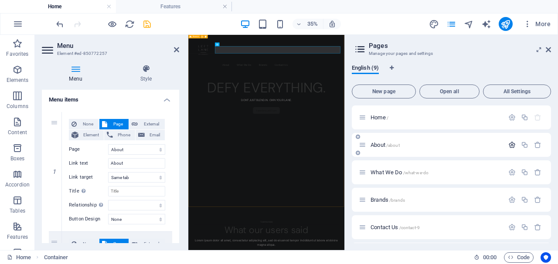
click at [511, 143] on icon "button" at bounding box center [511, 144] width 7 height 7
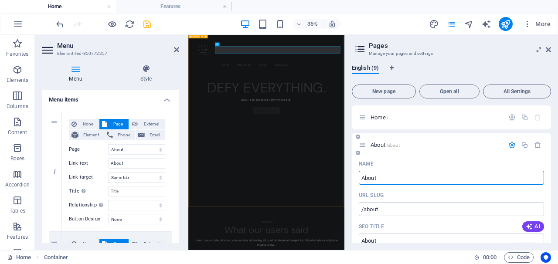
type input "About"
select select "1"
select select "2"
select select "3"
select select "4"
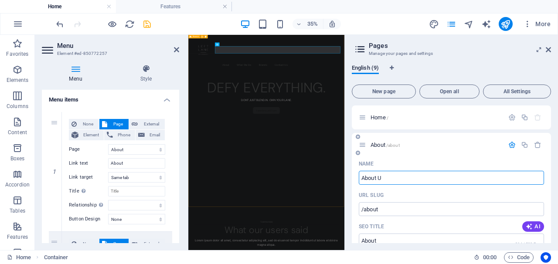
type input "About Us"
select select "1"
select select "2"
select select "3"
select select "4"
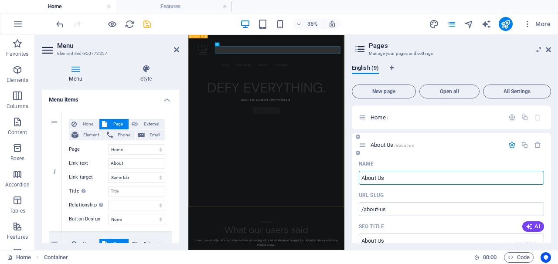
type input "About Us"
type input "/about-us"
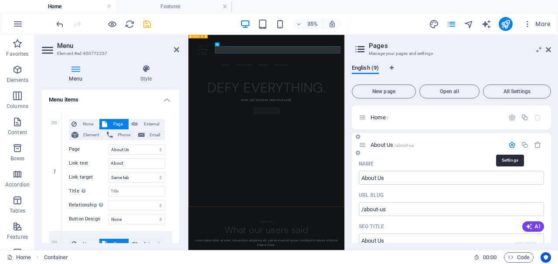
click at [512, 144] on icon "button" at bounding box center [511, 144] width 7 height 7
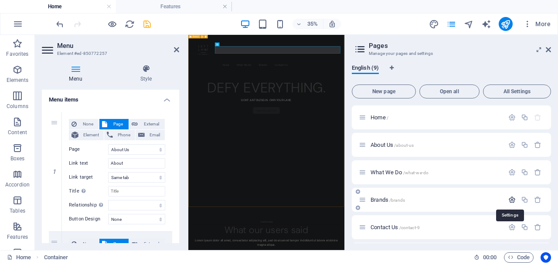
click at [510, 197] on icon "button" at bounding box center [511, 199] width 7 height 7
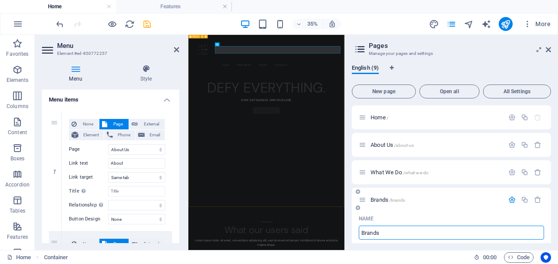
click at [362, 231] on input "Brands" at bounding box center [451, 233] width 185 height 14
type input "Our Brands"
type input "/our-brands"
select select "1"
select select "2"
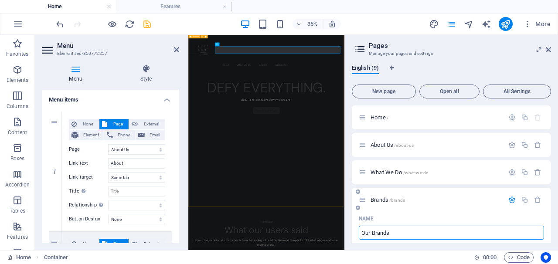
select select "3"
select select "4"
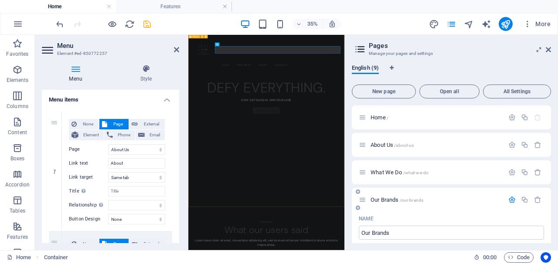
click at [510, 197] on icon "button" at bounding box center [511, 199] width 7 height 7
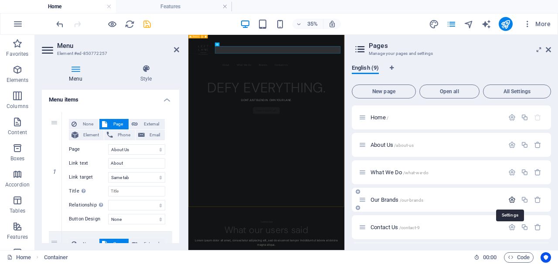
click at [510, 197] on icon "button" at bounding box center [511, 199] width 7 height 7
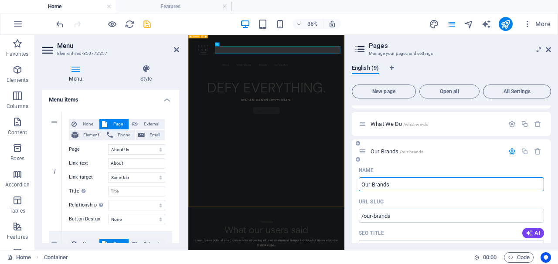
scroll to position [41, 0]
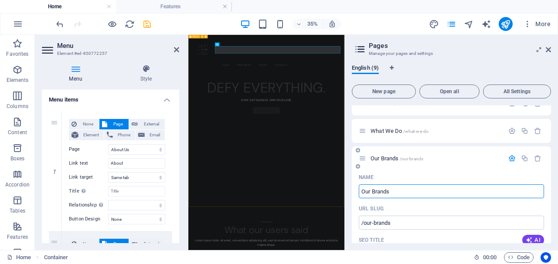
click at [512, 155] on icon "button" at bounding box center [511, 158] width 7 height 7
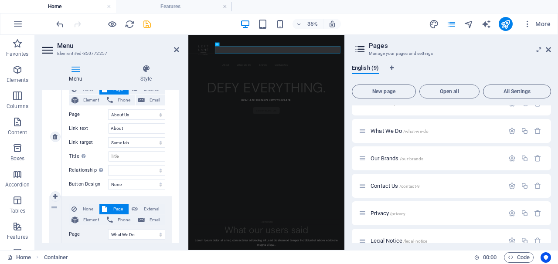
scroll to position [95, 0]
click at [129, 127] on input "About" at bounding box center [136, 129] width 57 height 10
type input "About"
select select
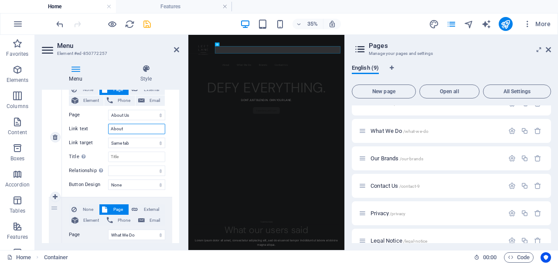
select select
type input "About Us"
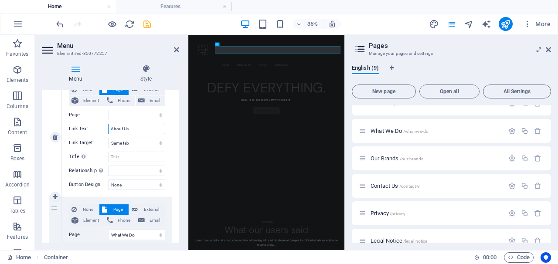
select select
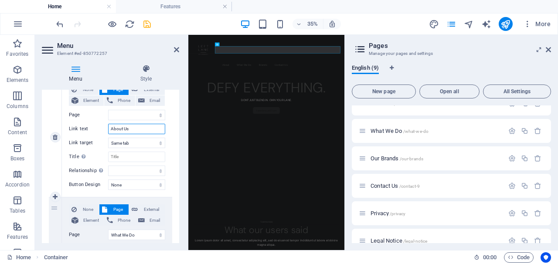
select select
type input "About Us"
click at [122, 108] on div "None Page External Element Phone Email Page Home About Us What We Do Our Brands…" at bounding box center [117, 131] width 96 height 92
select select "1"
select select
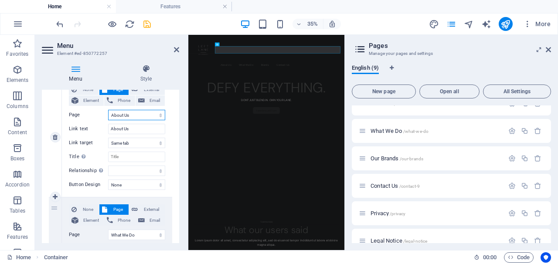
select select
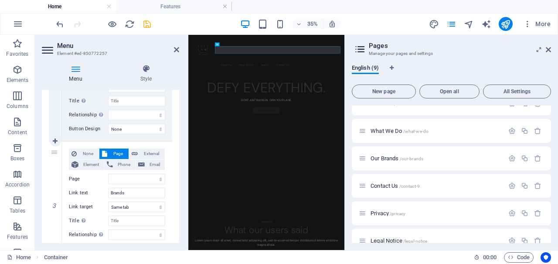
scroll to position [292, 0]
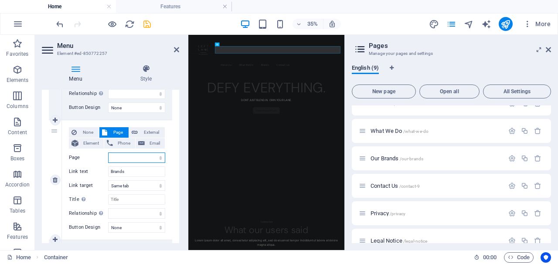
select select "3"
select select
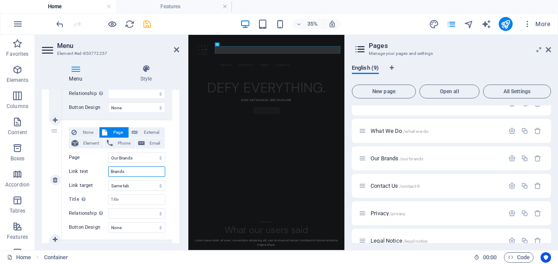
click at [110, 171] on input "Brands" at bounding box center [136, 171] width 57 height 10
type input "Our Brands"
select select
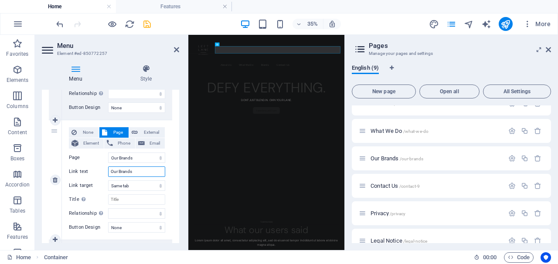
select select
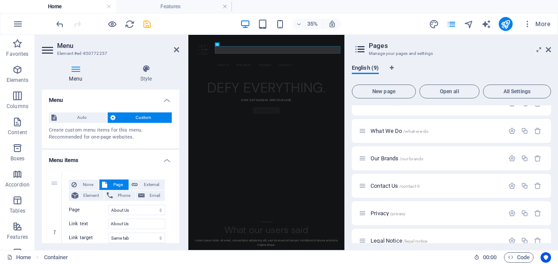
scroll to position [0, 0]
type input "Our Brands"
click at [144, 26] on icon "save" at bounding box center [147, 24] width 10 height 10
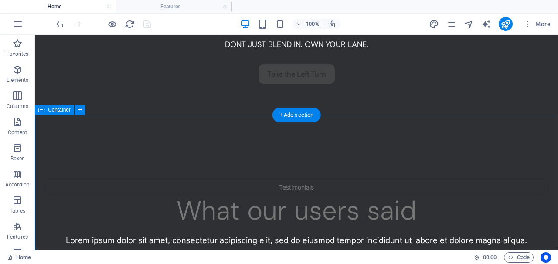
scroll to position [203, 0]
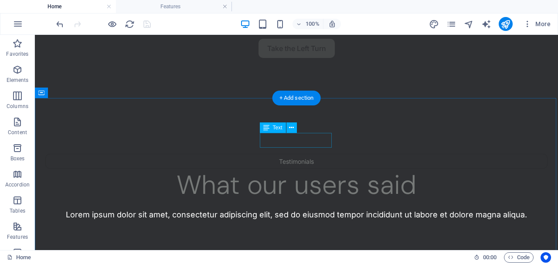
click at [299, 154] on div "Testimonials" at bounding box center [296, 161] width 502 height 15
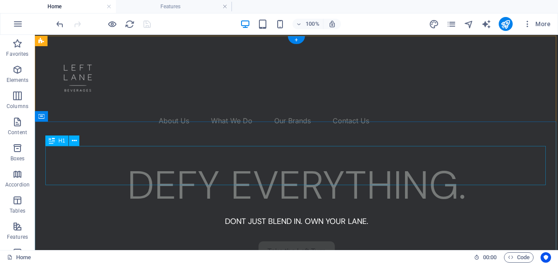
scroll to position [0, 0]
